Goal: Navigation & Orientation: Understand site structure

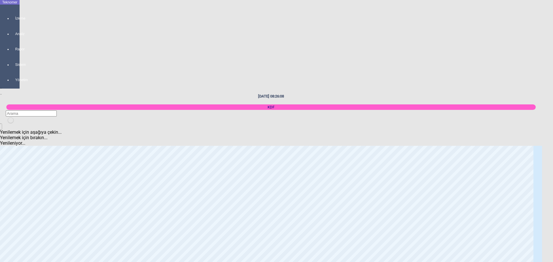
scroll to position [605, 0]
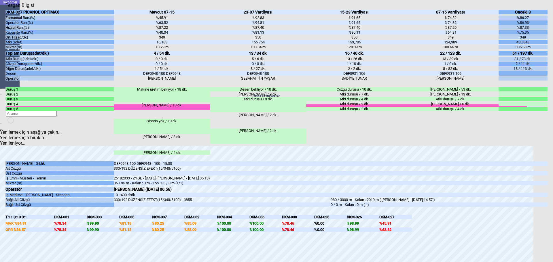
click at [0, 159] on body "Teknomer İzleme Analiz Rapor Sistem Yönetim [DATE] 08:40:07 KDF Yenilemek için …" at bounding box center [276, 131] width 553 height 262
click at [0, 188] on body "Teknomer İzleme Analiz Rapor Sistem Yönetim [DATE] 08:40:09 KDF Yenilemek için …" at bounding box center [276, 131] width 553 height 262
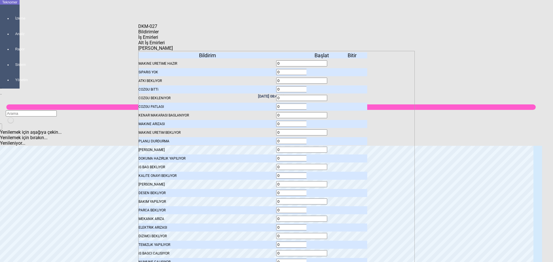
click at [158, 38] on span "İş Emirleri" at bounding box center [148, 37] width 20 height 5
click at [159, 35] on span "Bildirimler" at bounding box center [148, 31] width 20 height 5
click at [322, 70] on icon at bounding box center [322, 72] width 0 height 4
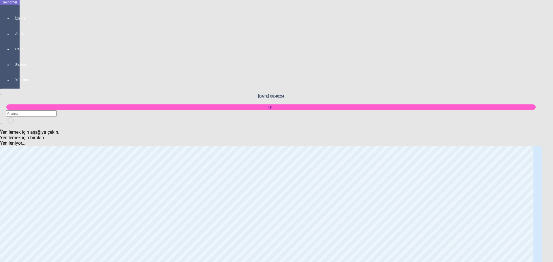
scroll to position [1035, 0]
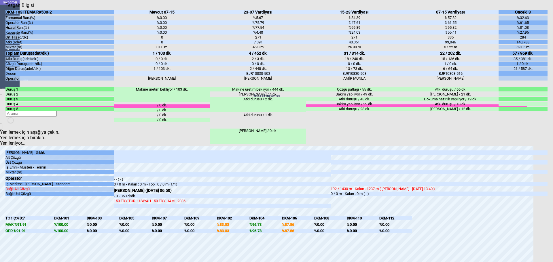
click at [0, 159] on body "Teknomer İzleme Analiz Rapor Sistem Yönetim [DATE] 08:42:03 KDF Yenilemek için …" at bounding box center [276, 131] width 553 height 262
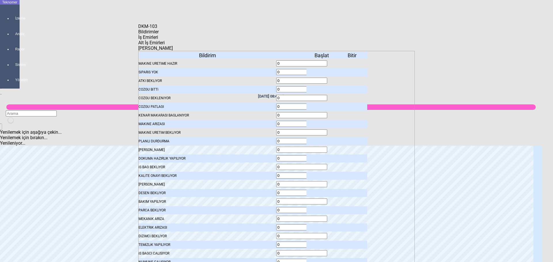
click at [322, 200] on icon at bounding box center [322, 202] width 0 height 4
click at [322, 62] on icon at bounding box center [322, 64] width 0 height 4
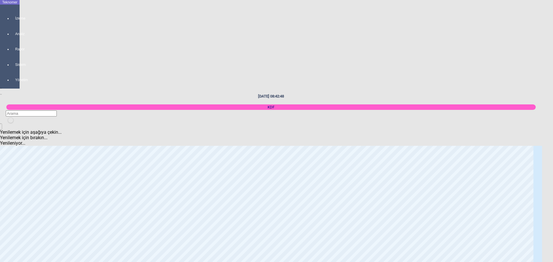
scroll to position [27, 0]
click at [0, 128] on body "Teknomer İzleme Analiz Rapor Sistem Yönetim [DATE] 08:42:56 KDF Yenilemek için …" at bounding box center [276, 131] width 553 height 262
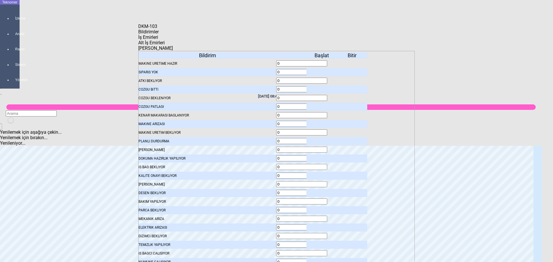
click at [322, 131] on icon at bounding box center [322, 133] width 0 height 4
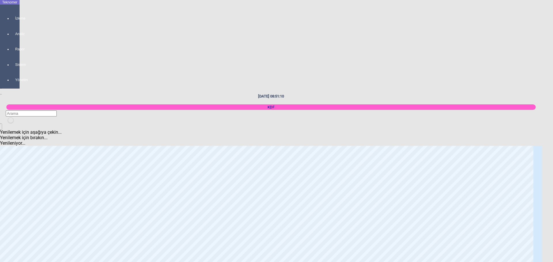
scroll to position [430, 0]
click at [0, 160] on body "Teknomer İzleme Analiz Rapor Sistem Yönetim [DATE] 08:51:21 KDF Yenilemek için …" at bounding box center [276, 131] width 553 height 262
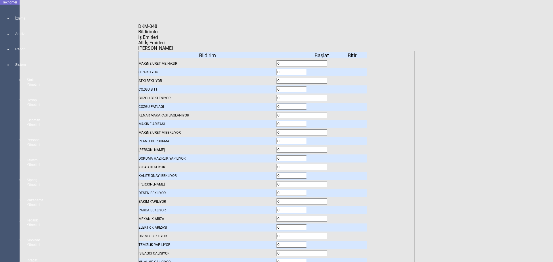
click at [0, 148] on body "Teknomer İzleme Analiz Rapor Sistem Stok Yönetimi Hesap Yönetimi Ekipman Yöneti…" at bounding box center [276, 131] width 553 height 262
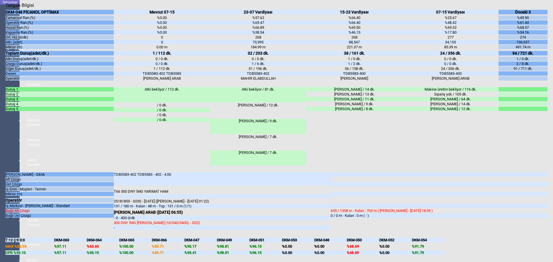
click at [0, 161] on body "Teknomer İzleme Analiz Rapor Sistem Stok Yönetimi Hesap Yönetimi Ekipman Yöneti…" at bounding box center [276, 131] width 553 height 262
click at [0, 180] on body "Teknomer İzleme Analiz Rapor Fabrika Randıman Raporu Zaman Kayıpları Raporu Var…" at bounding box center [276, 131] width 553 height 262
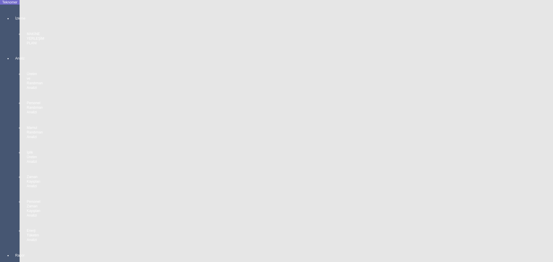
scroll to position [574, 0]
click at [0, 167] on body "Teknomer İzleme MAKİNE YERLEŞİM PLANI Analiz Üretim ve Randıman Analizi Persone…" at bounding box center [276, 131] width 553 height 262
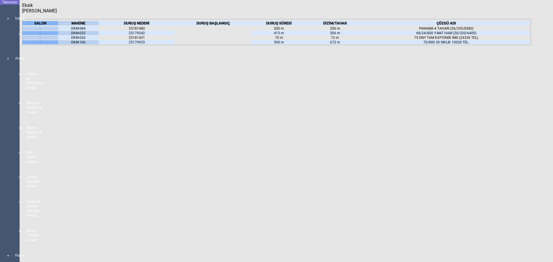
click at [85, 23] on icon at bounding box center [85, 23] width 0 height 4
click at [5, 139] on body "Teknomer İzleme MAKİNE YERLEŞİM PLANI Analiz Üretim ve Randıman Analizi Persone…" at bounding box center [276, 131] width 553 height 262
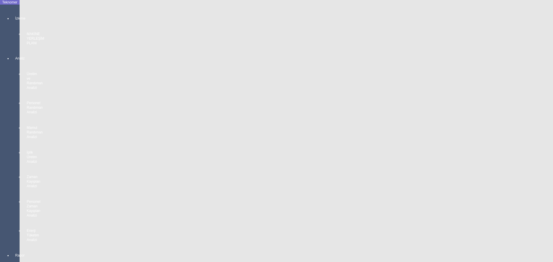
scroll to position [430, 0]
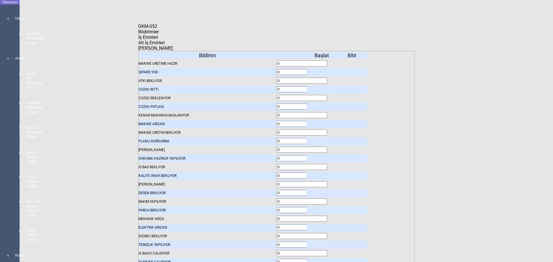
click at [158, 40] on span "İş Emirleri" at bounding box center [148, 37] width 20 height 5
click at [0, 159] on body "Teknomer İzleme MAKİNE YERLEŞİM PLANI Analiz Üretim ve Randıman Analizi Persone…" at bounding box center [276, 131] width 553 height 262
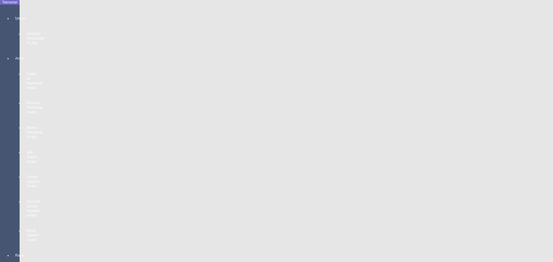
scroll to position [344, 0]
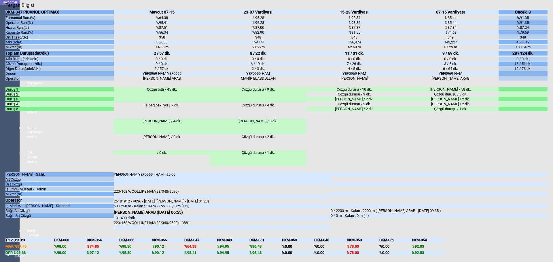
click at [0, 209] on body "Teknomer İzleme MAKİNE YERLEŞİM PLANI Analiz Üretim ve Randıman Analizi Persone…" at bounding box center [276, 131] width 553 height 262
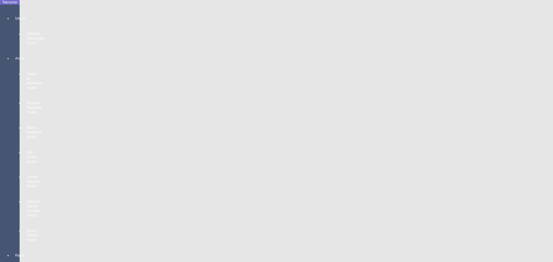
click at [12, 144] on body "Teknomer İzleme MAKİNE YERLEŞİM PLANI Analiz Üretim ve Randıman Analizi Persone…" at bounding box center [276, 131] width 553 height 262
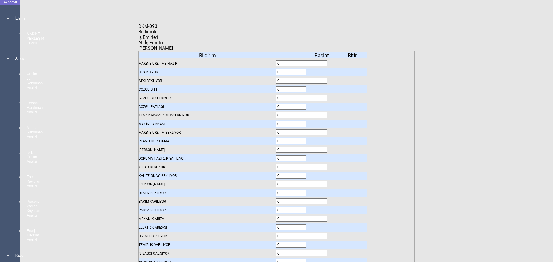
click at [159, 35] on span "Bildirimler" at bounding box center [148, 31] width 20 height 5
drag, startPoint x: 0, startPoint y: 153, endPoint x: 9, endPoint y: 152, distance: 8.9
click at [0, 152] on body "Teknomer İzleme MAKİNE YERLEŞİM PLANI Analiz Üretim ve Randıman Analizi Persone…" at bounding box center [276, 131] width 553 height 262
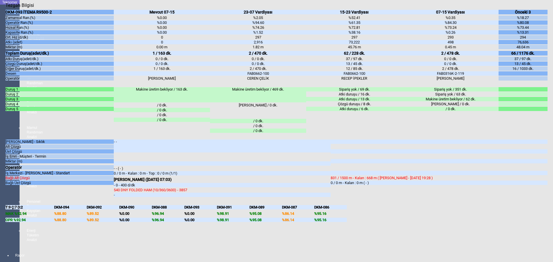
click at [0, 175] on body "Teknomer İzleme MAKİNE YERLEŞİM PLANI Analiz Üretim ve Randıman Analizi Persone…" at bounding box center [276, 131] width 553 height 262
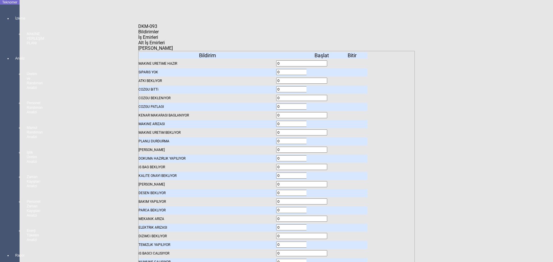
click at [322, 70] on icon at bounding box center [322, 72] width 0 height 4
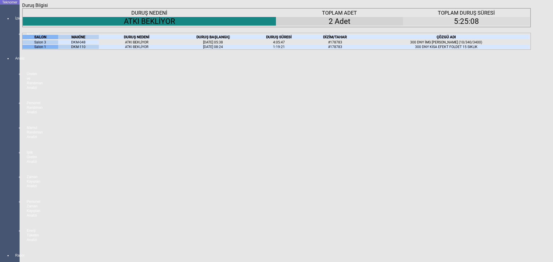
click at [6, 129] on body "Teknomer İzleme MAKİNE YERLEŞİM PLANI Analiz Üretim ve Randıman Analizi Persone…" at bounding box center [276, 131] width 553 height 262
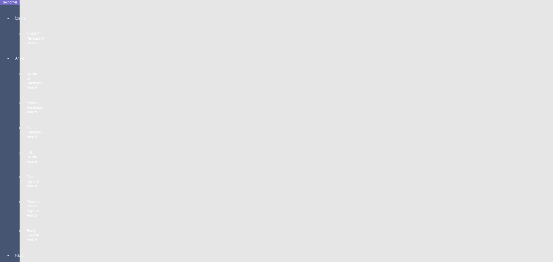
scroll to position [375, 0]
click at [0, 175] on body "Teknomer İzleme MAKİNE YERLEŞİM PLANI Analiz Üretim ve Randıman Analizi Persone…" at bounding box center [276, 131] width 553 height 262
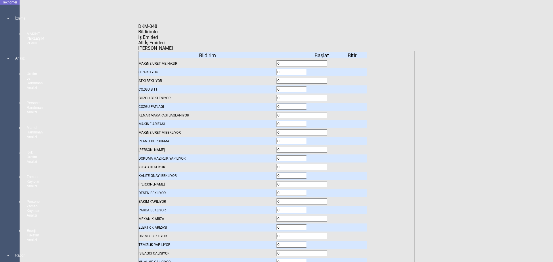
click at [4, 164] on body "Teknomer İzleme MAKİNE YERLEŞİM PLANI Analiz Üretim ve Randıman Analizi Persone…" at bounding box center [276, 131] width 553 height 262
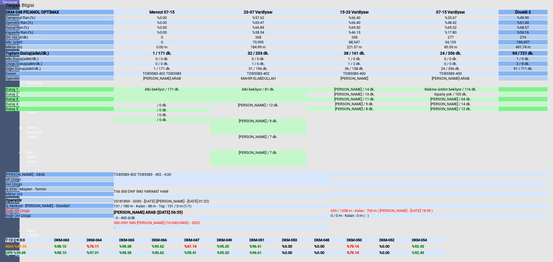
click at [0, 145] on body "Teknomer İzleme MAKİNE YERLEŞİM PLANI Analiz Üretim ve Randıman Analizi Persone…" at bounding box center [276, 131] width 553 height 262
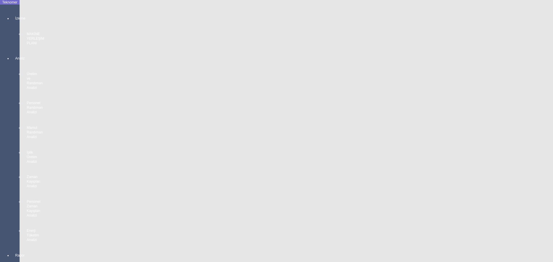
scroll to position [29, 0]
